Goal: Download file/media

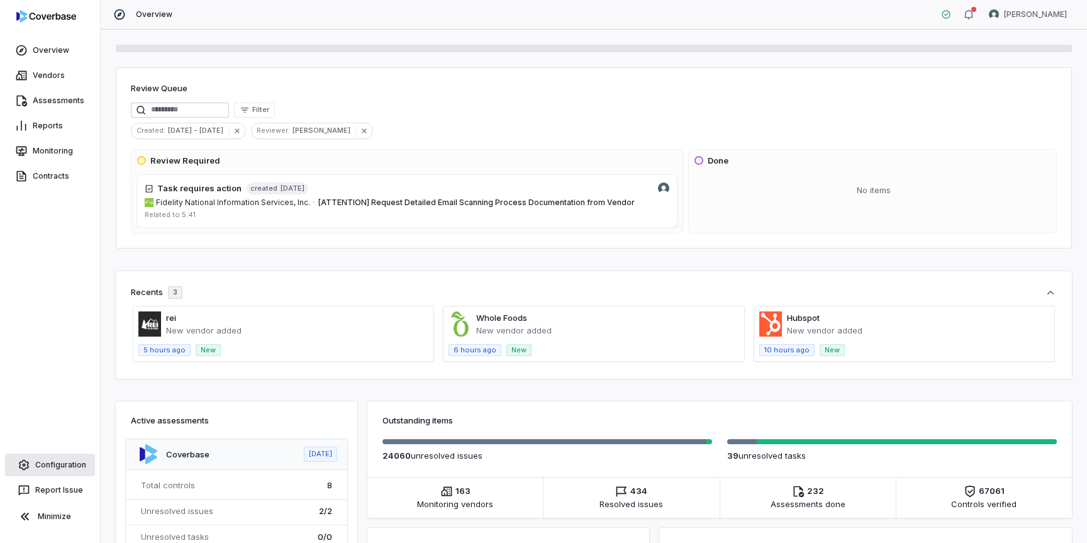
click at [58, 469] on link "Configuration" at bounding box center [50, 465] width 90 height 23
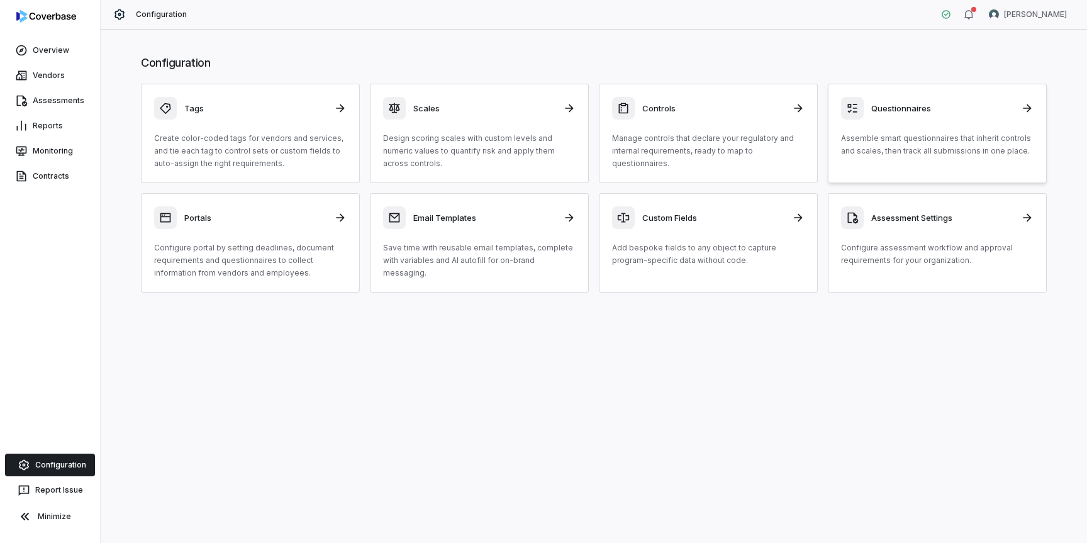
click at [969, 124] on div "Questionnaires Assemble smart questionnaires that inherit controls and scales, …" at bounding box center [937, 127] width 193 height 60
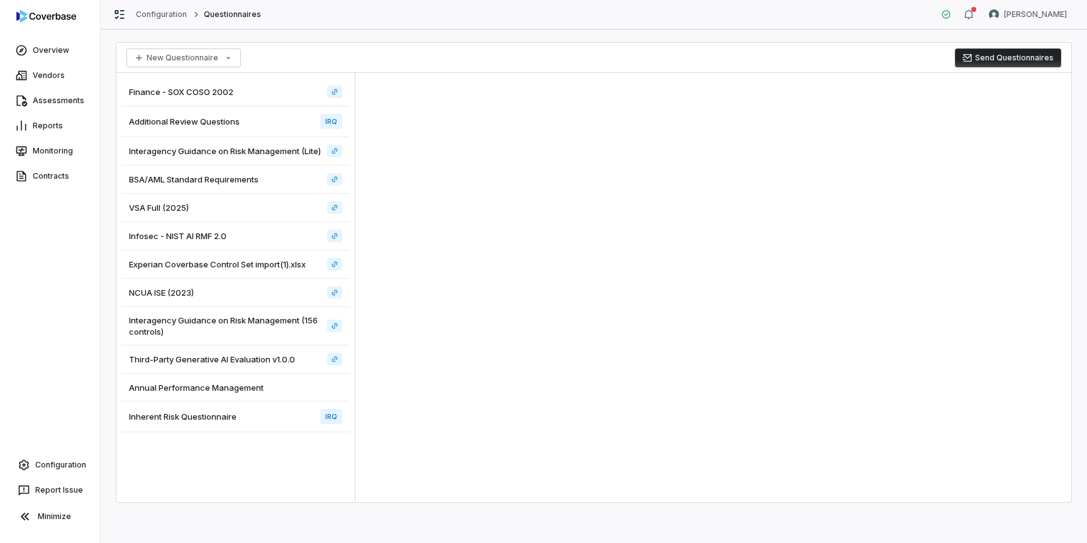
click at [229, 121] on span "Additional Review Questions" at bounding box center [184, 121] width 111 height 11
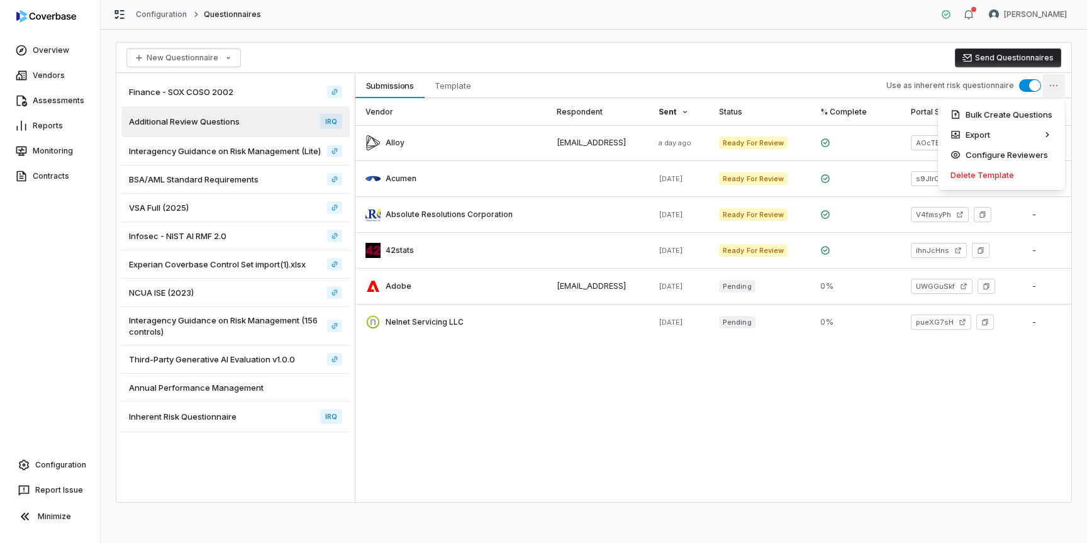
click at [1059, 85] on html "Overview Vendors Assessments Reports Monitoring Contracts Configuration Report …" at bounding box center [543, 271] width 1087 height 543
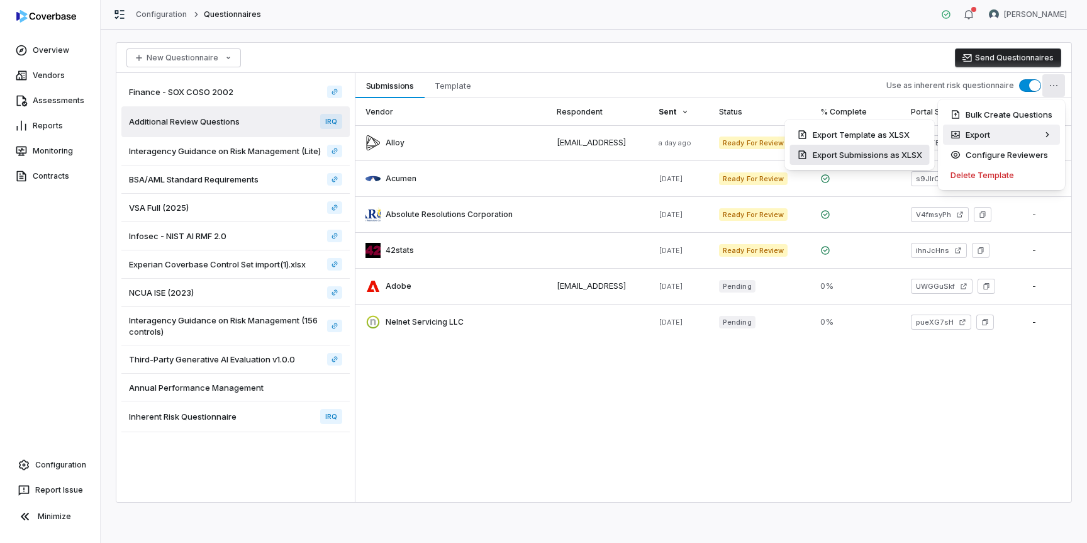
click at [902, 156] on div "Export Submissions as XLSX" at bounding box center [860, 155] width 140 height 20
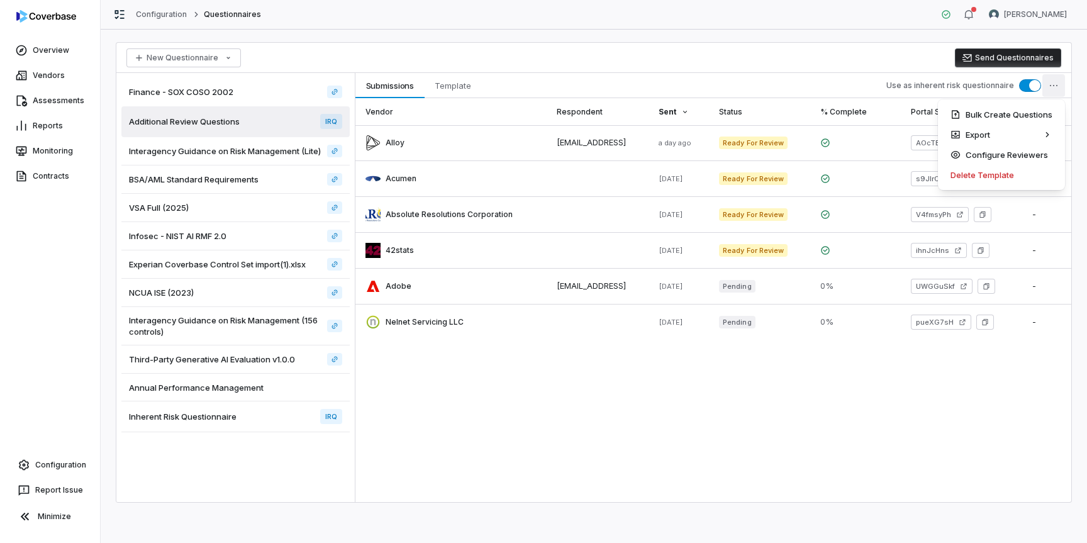
click at [1053, 85] on html "Overview Vendors Assessments Reports Monitoring Contracts Configuration Report …" at bounding box center [543, 271] width 1087 height 543
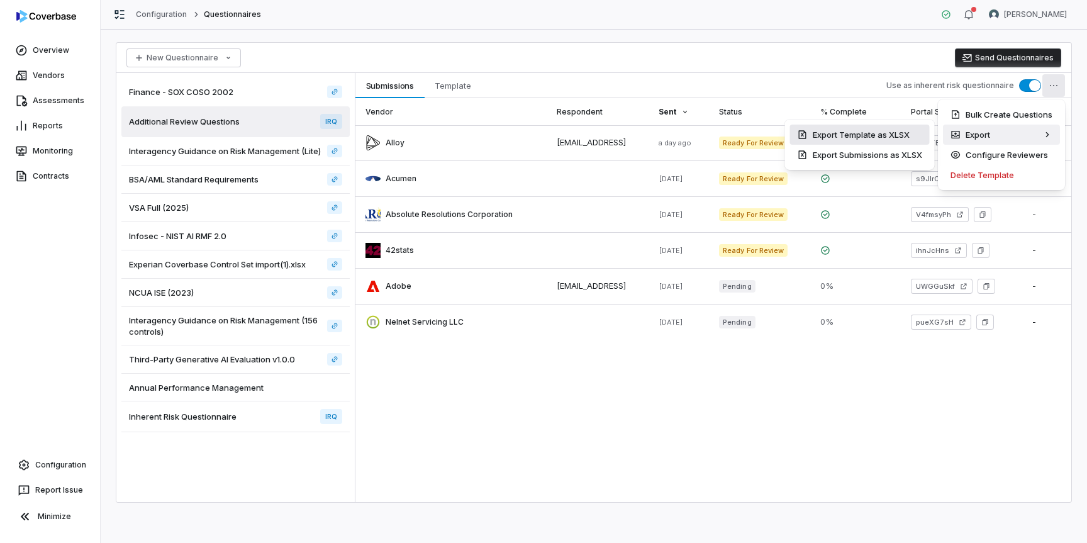
click at [863, 134] on div "Export Template as XLSX" at bounding box center [860, 135] width 140 height 20
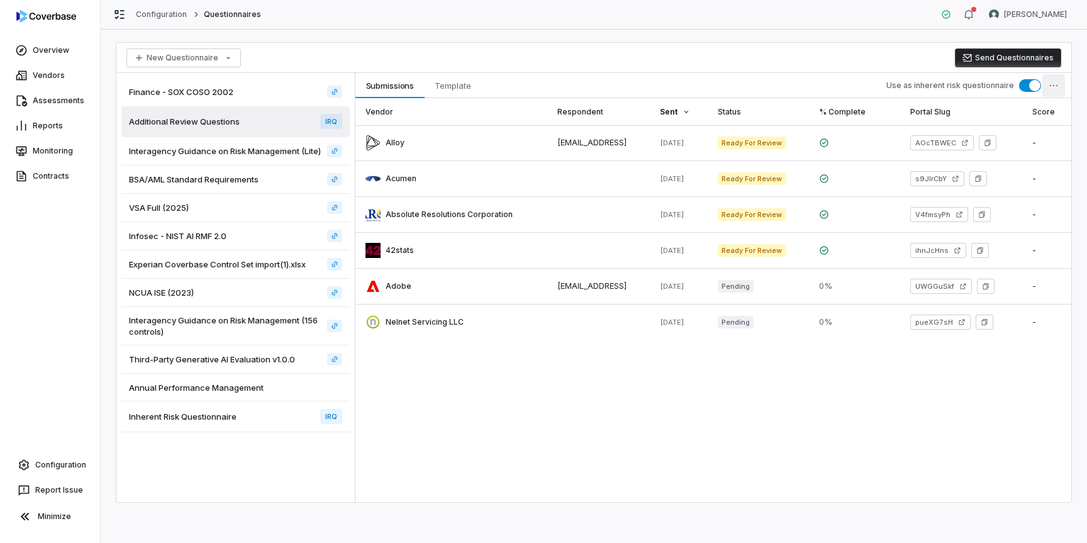
click at [1056, 84] on html "Overview Vendors Assessments Reports Monitoring Contracts Configuration Report …" at bounding box center [543, 271] width 1087 height 543
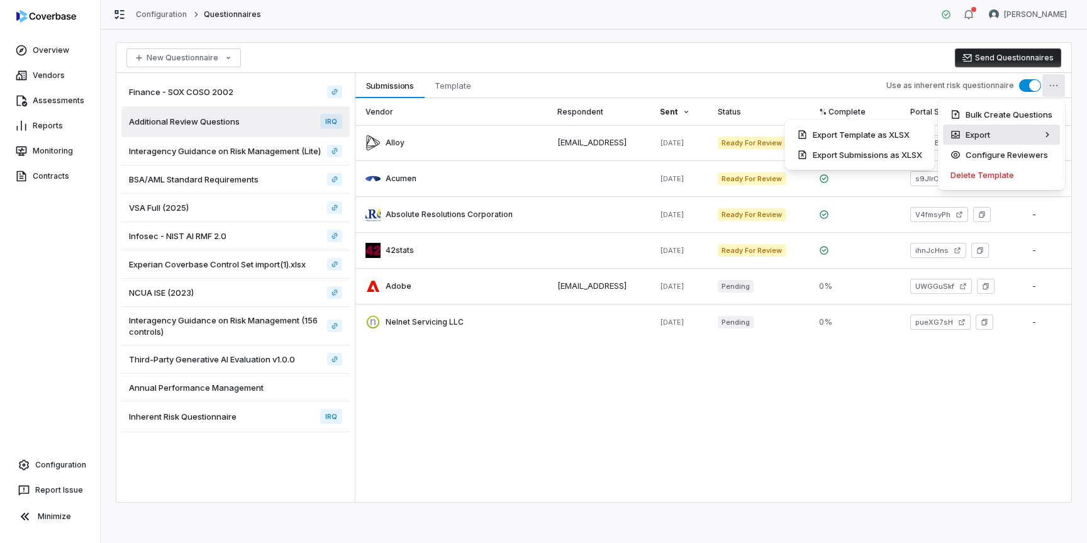
click at [1012, 138] on div "Export" at bounding box center [1001, 135] width 117 height 20
click at [888, 155] on div "Export Submissions as XLSX" at bounding box center [860, 155] width 140 height 20
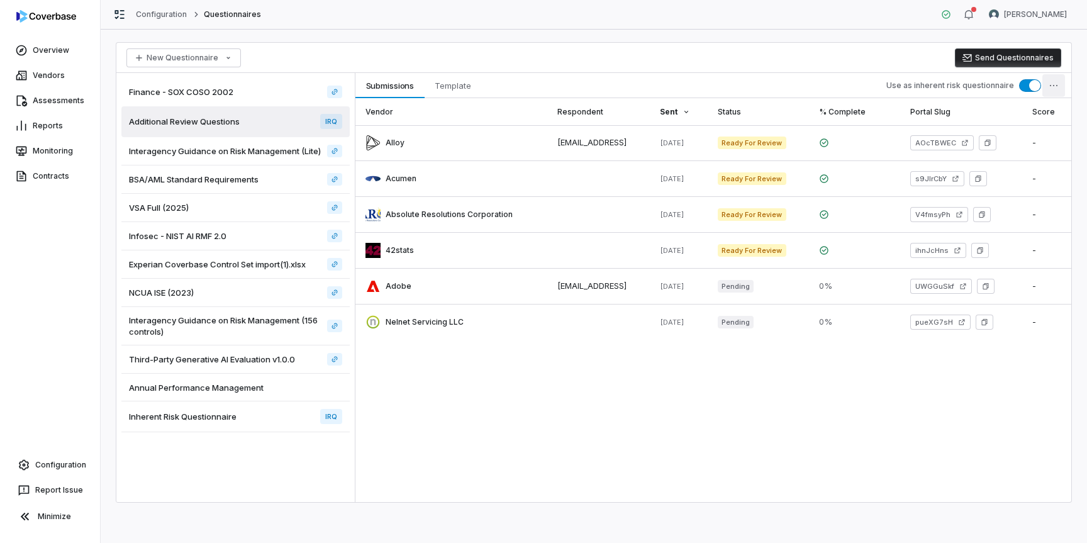
click at [1058, 87] on html "Overview Vendors Assessments Reports Monitoring Contracts Configuration Report …" at bounding box center [543, 271] width 1087 height 543
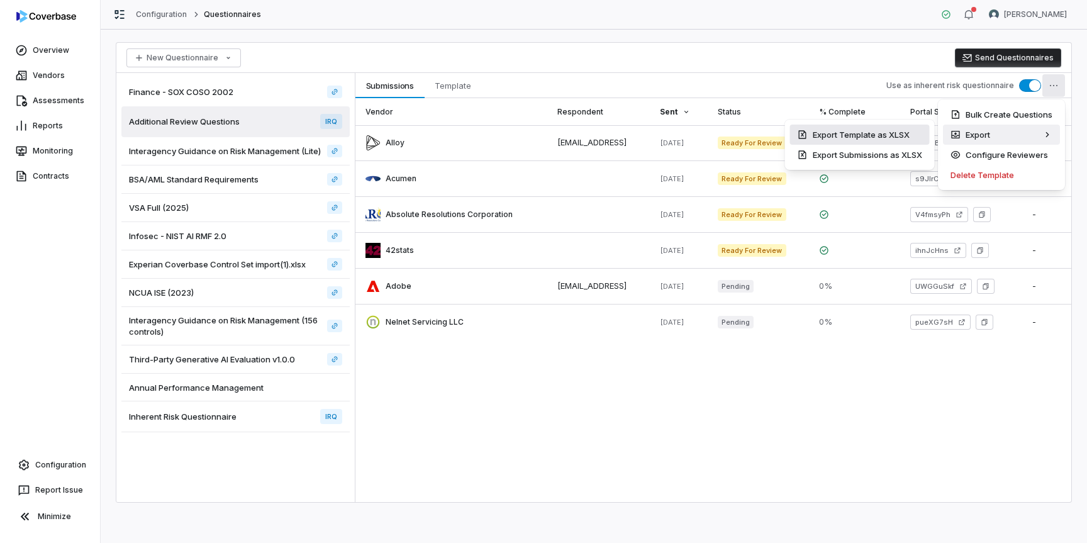
click at [896, 132] on div "Export Template as XLSX" at bounding box center [860, 135] width 140 height 20
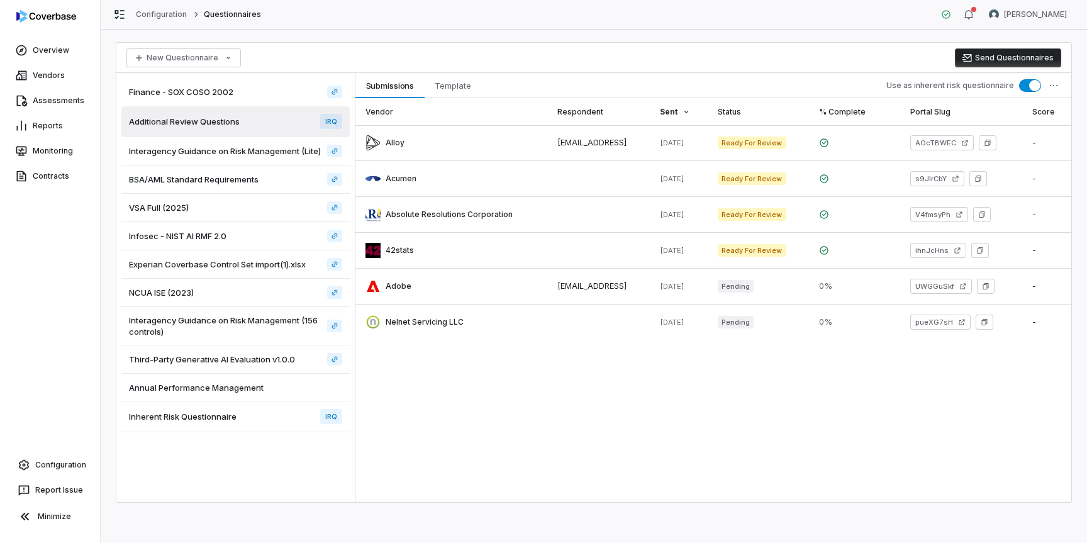
click at [946, 105] on div "Portal Slug" at bounding box center [961, 111] width 102 height 27
